Goal: Information Seeking & Learning: Learn about a topic

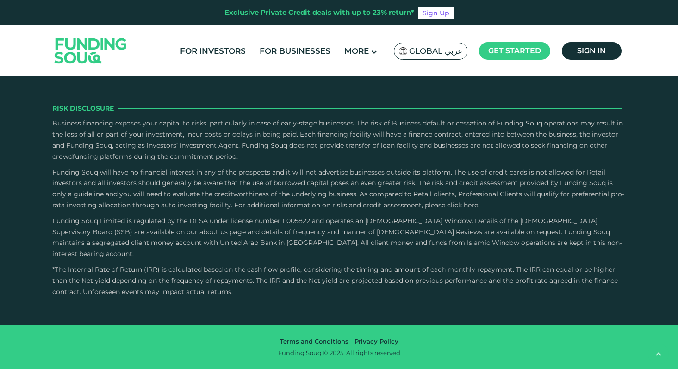
type tc-range-slider "4"
radio input "true"
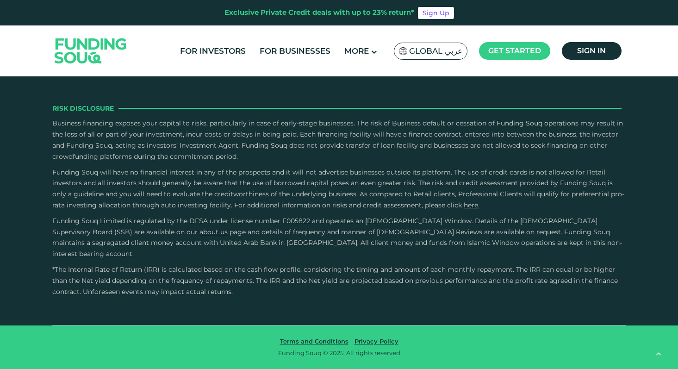
radio input "true"
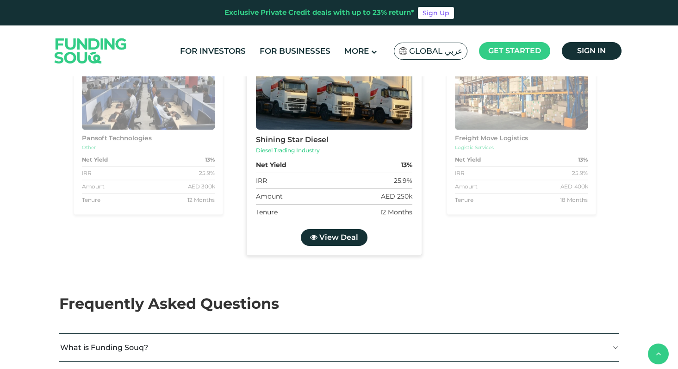
scroll to position [1089, 0]
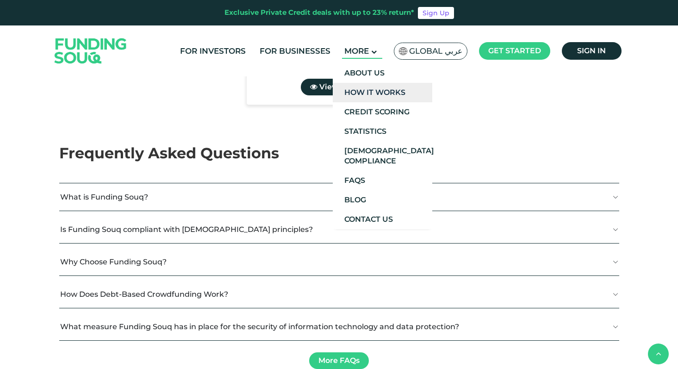
click at [370, 97] on link "How It Works" at bounding box center [382, 92] width 99 height 19
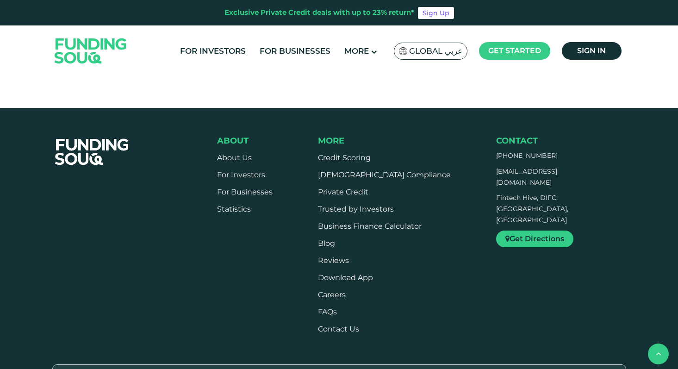
scroll to position [1324, 0]
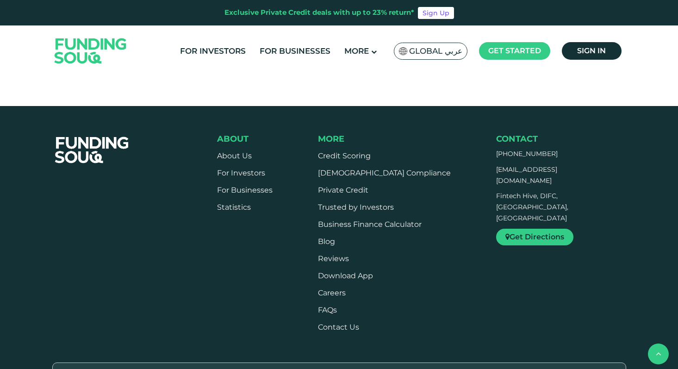
click at [306, 68] on button "What measures Funding Souq has in place to ensure the platform is not used for …" at bounding box center [389, 50] width 440 height 36
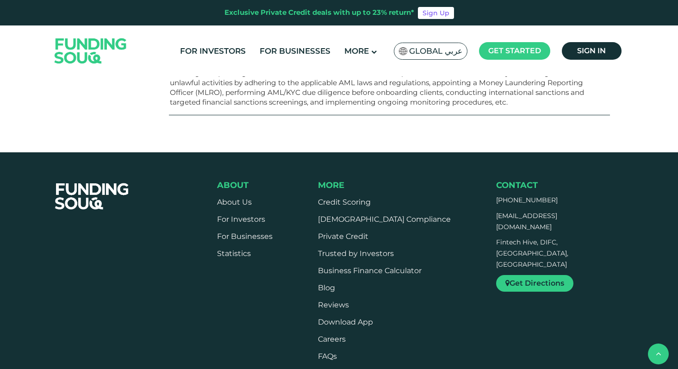
click at [309, 27] on button "What fees does Funding Souq charge its users?" at bounding box center [389, 13] width 440 height 27
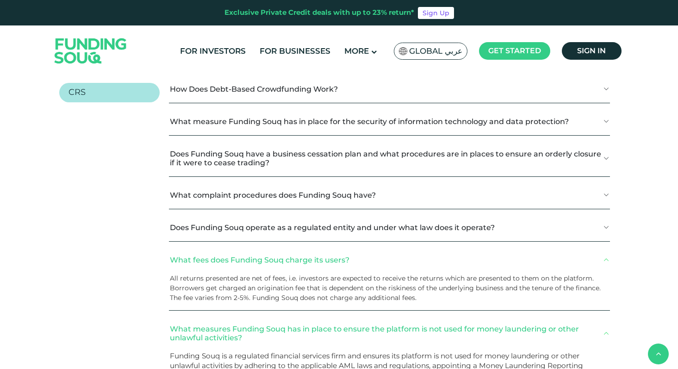
scroll to position [1070, 0]
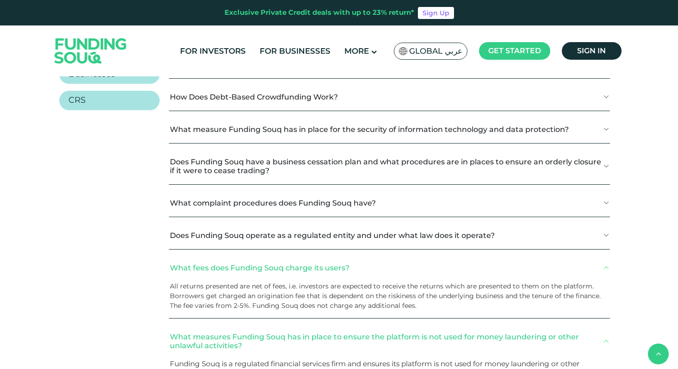
click at [144, 34] on link "KYC" at bounding box center [109, 24] width 101 height 19
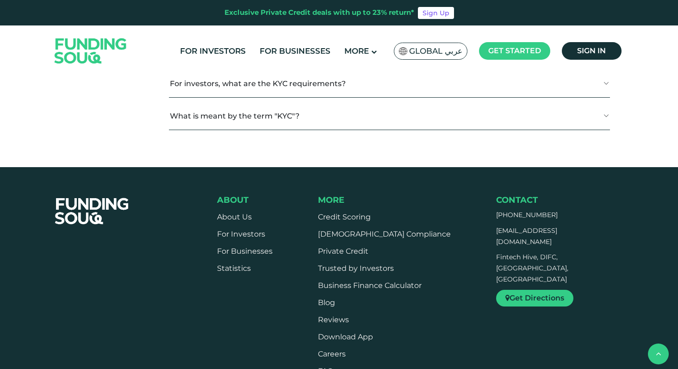
scroll to position [1172, 0]
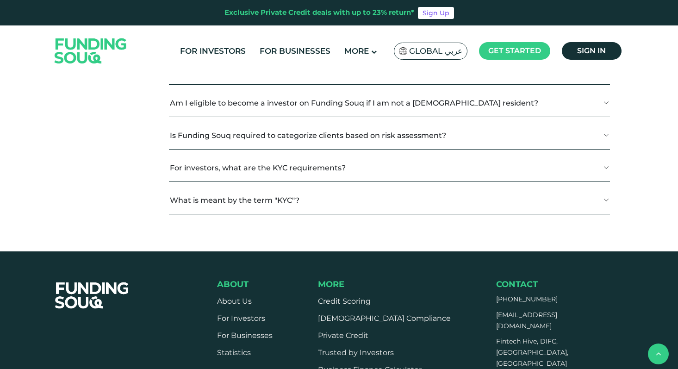
click at [278, 52] on button "If I am abroad or relocate, what happens to my account?" at bounding box center [389, 38] width 440 height 27
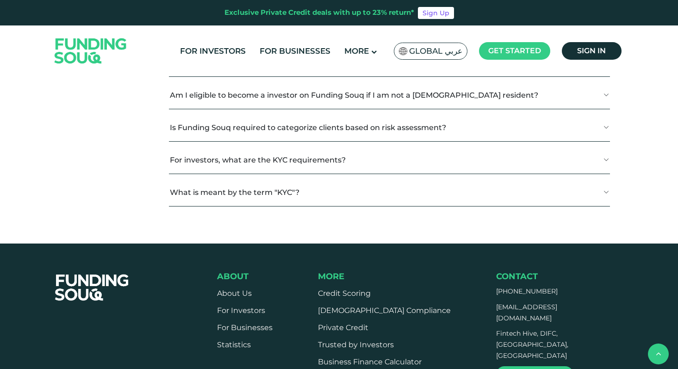
click at [281, 76] on button "Can I become an investor if I am a student or unemployed?" at bounding box center [389, 62] width 440 height 27
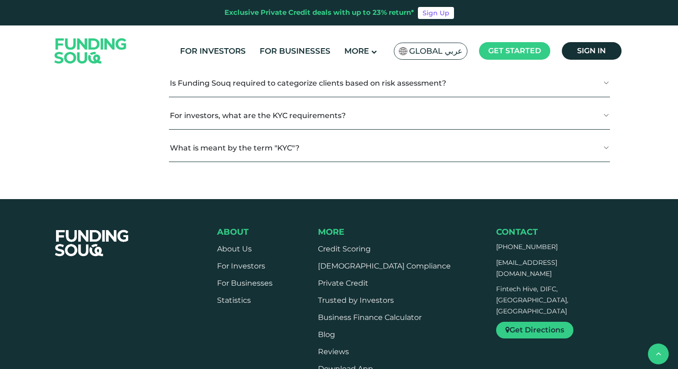
click at [280, 64] on button "Am I eligible to become a investor on Funding Souq if I am not a [DEMOGRAPHIC_D…" at bounding box center [389, 50] width 440 height 27
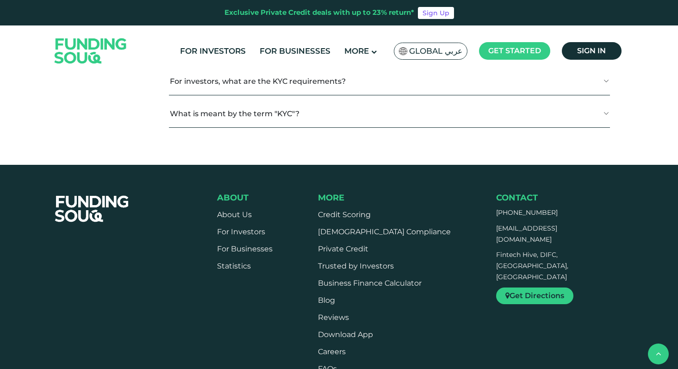
scroll to position [1378, 0]
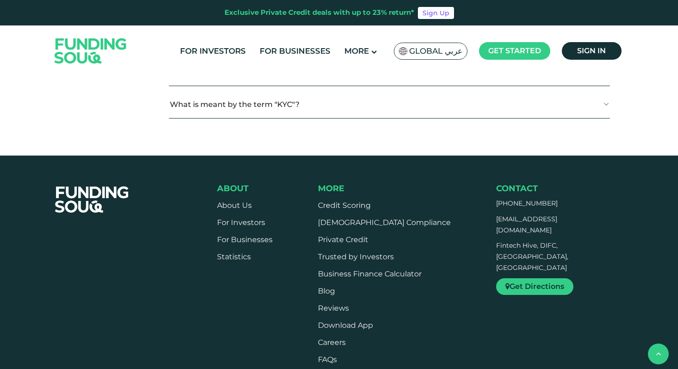
click at [286, 53] on button "Is Funding Souq required to categorize clients based on risk assessment?" at bounding box center [389, 39] width 440 height 27
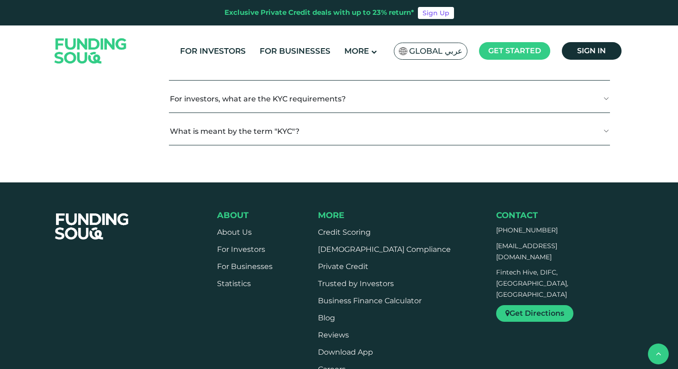
click at [276, 112] on button "For investors, what are the KYC requirements?" at bounding box center [389, 98] width 440 height 27
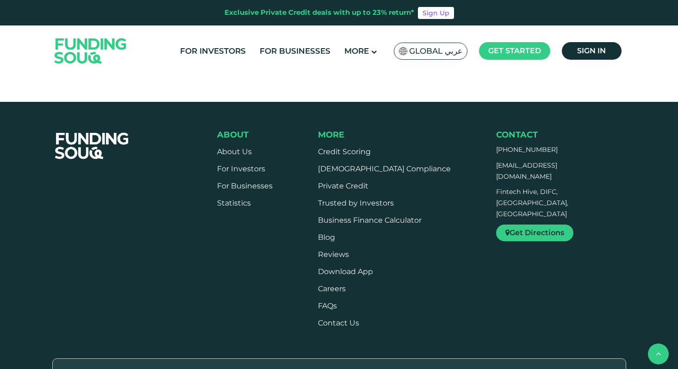
scroll to position [1520, 0]
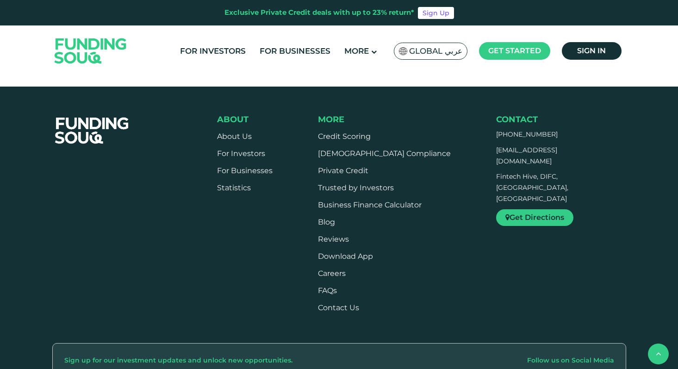
click at [298, 49] on button "What is meant by the term "KYC"?" at bounding box center [389, 35] width 440 height 27
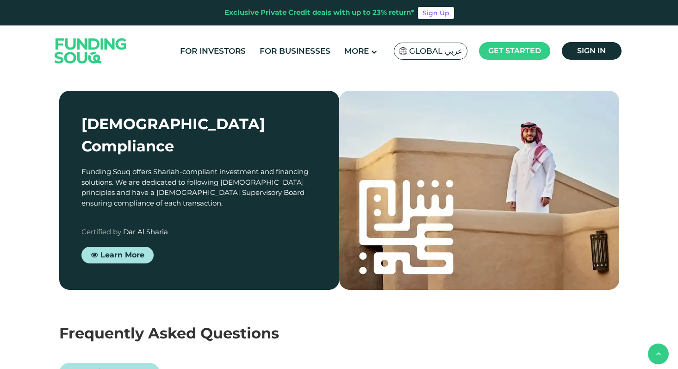
scroll to position [798, 0]
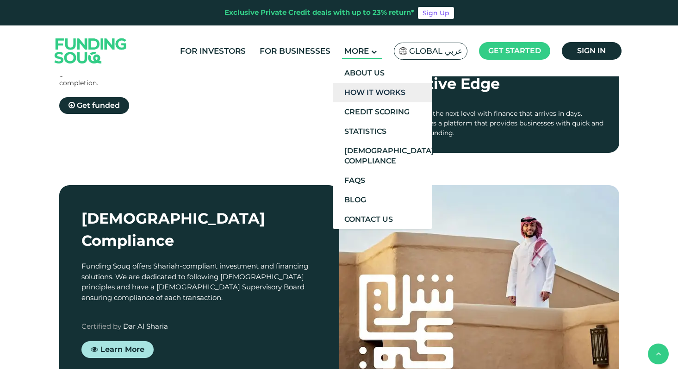
click at [385, 92] on link "How It Works" at bounding box center [382, 92] width 99 height 19
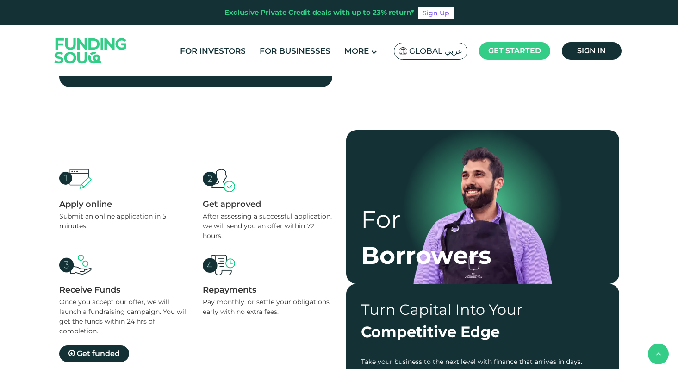
scroll to position [623, 0]
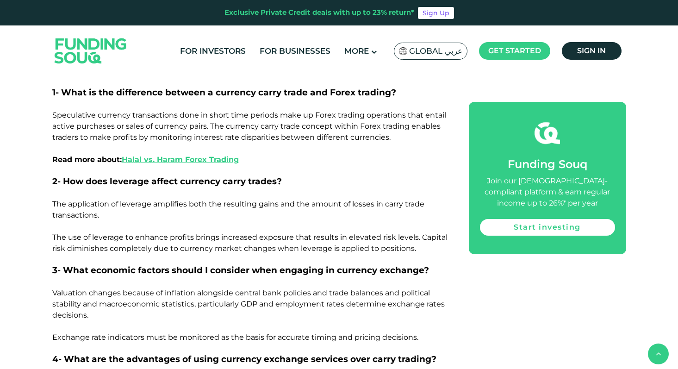
scroll to position [2155, 0]
